Goal: Task Accomplishment & Management: Complete application form

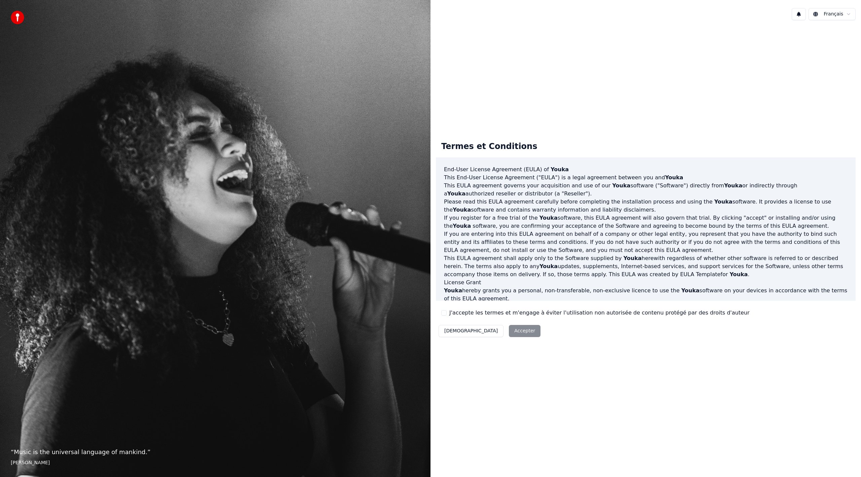
click at [442, 314] on button "J'accepte les termes et m'engage à éviter l'utilisation non autorisée de conten…" at bounding box center [443, 312] width 5 height 5
click at [446, 311] on button "J'accepte les termes et m'engage à éviter l'utilisation non autorisée de conten…" at bounding box center [443, 312] width 5 height 5
click at [482, 332] on div "Décliner Accepter" at bounding box center [489, 330] width 107 height 17
click at [443, 313] on button "J'accepte les termes et m'engage à éviter l'utilisation non autorisée de conten…" at bounding box center [443, 312] width 5 height 5
click at [509, 331] on button "Accepter" at bounding box center [525, 331] width 32 height 12
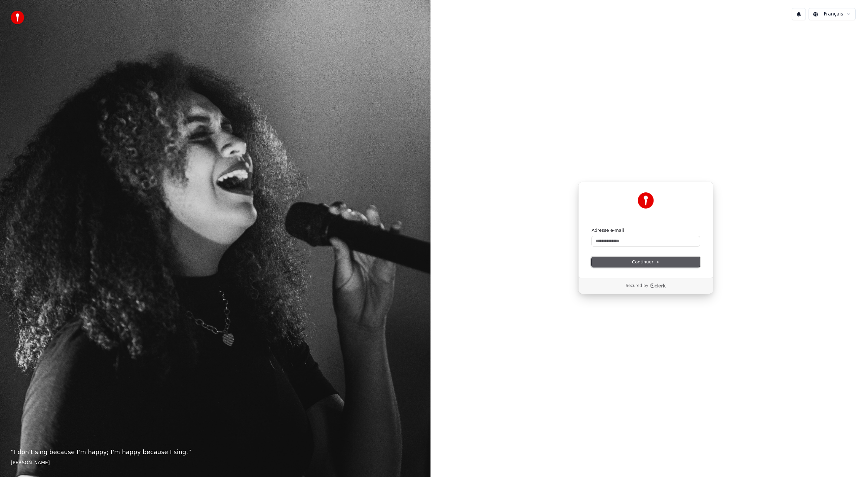
click at [656, 260] on icon at bounding box center [657, 261] width 3 height 3
click at [769, 234] on div "Continuer avec Google ou Adresse e-mail Continuer Secured by" at bounding box center [646, 238] width 431 height 424
